Goal: Use online tool/utility: Utilize a website feature to perform a specific function

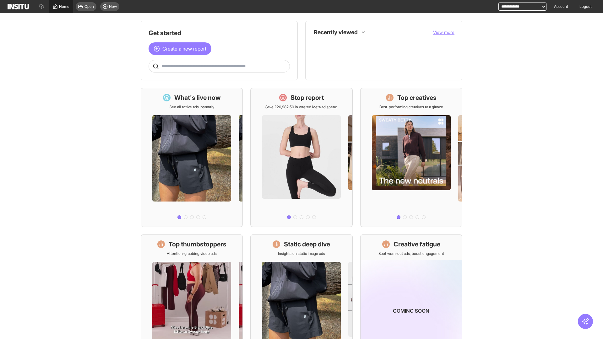
click at [61, 7] on span "Home" at bounding box center [64, 6] width 10 height 5
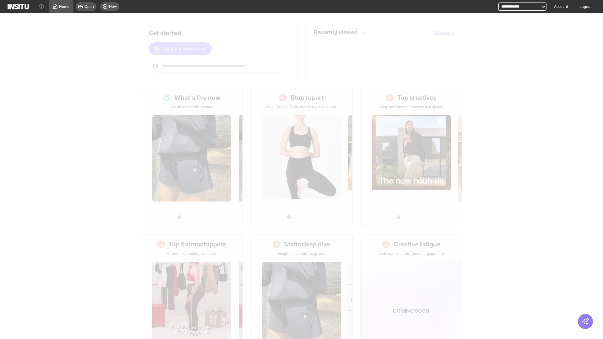
click at [182, 45] on span "Create a new report" at bounding box center [184, 49] width 44 height 8
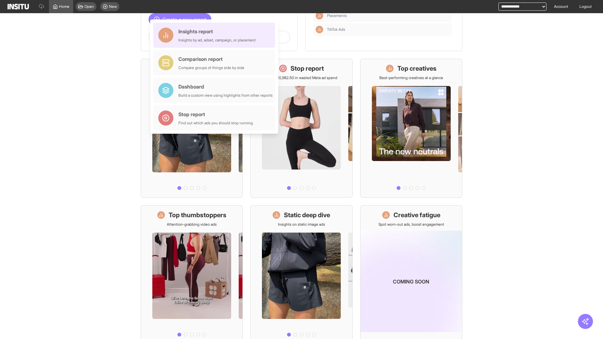
click at [216, 35] on div "Insights report Insights by ad, adset, campaign, or placement" at bounding box center [216, 35] width 77 height 15
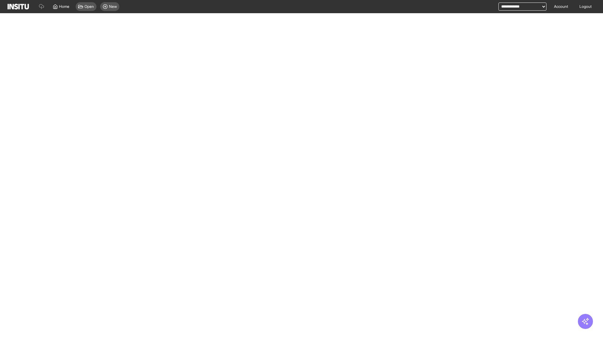
select select "**"
